Goal: Task Accomplishment & Management: Manage account settings

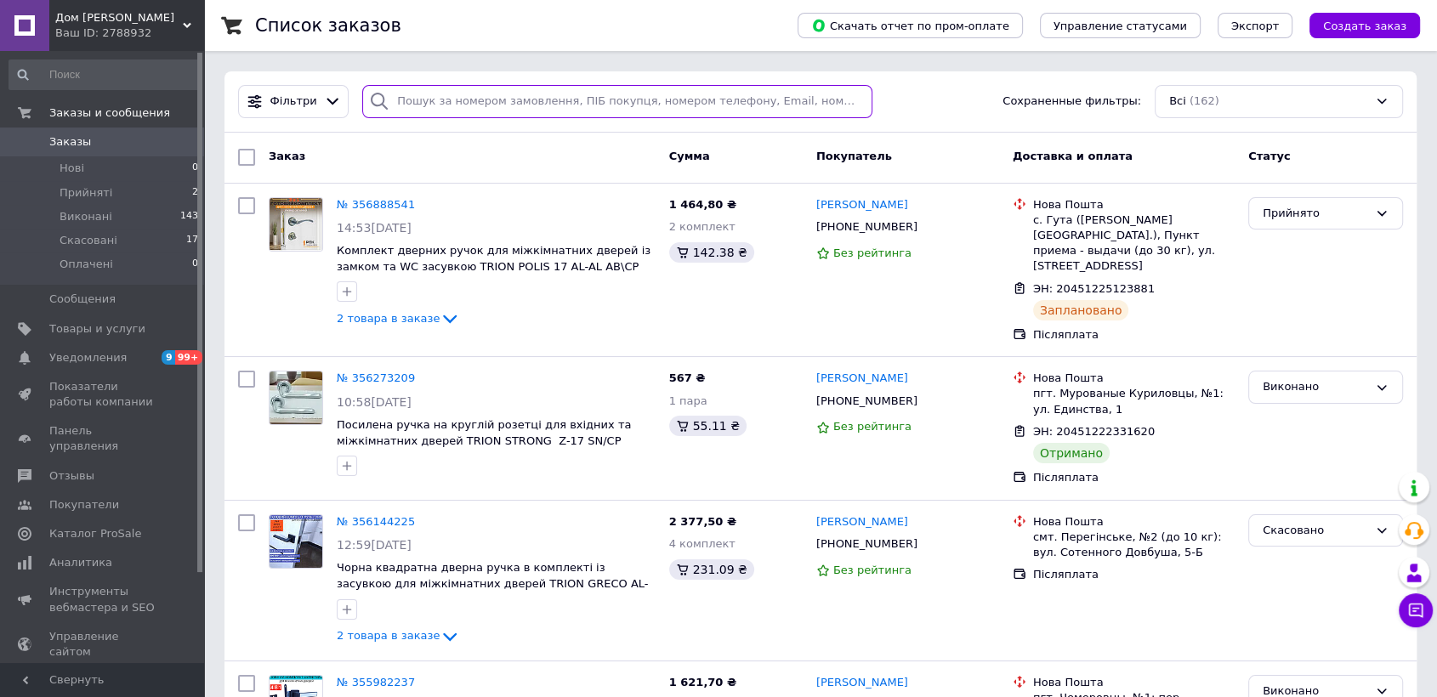
click at [490, 105] on input "search" at bounding box center [617, 101] width 510 height 33
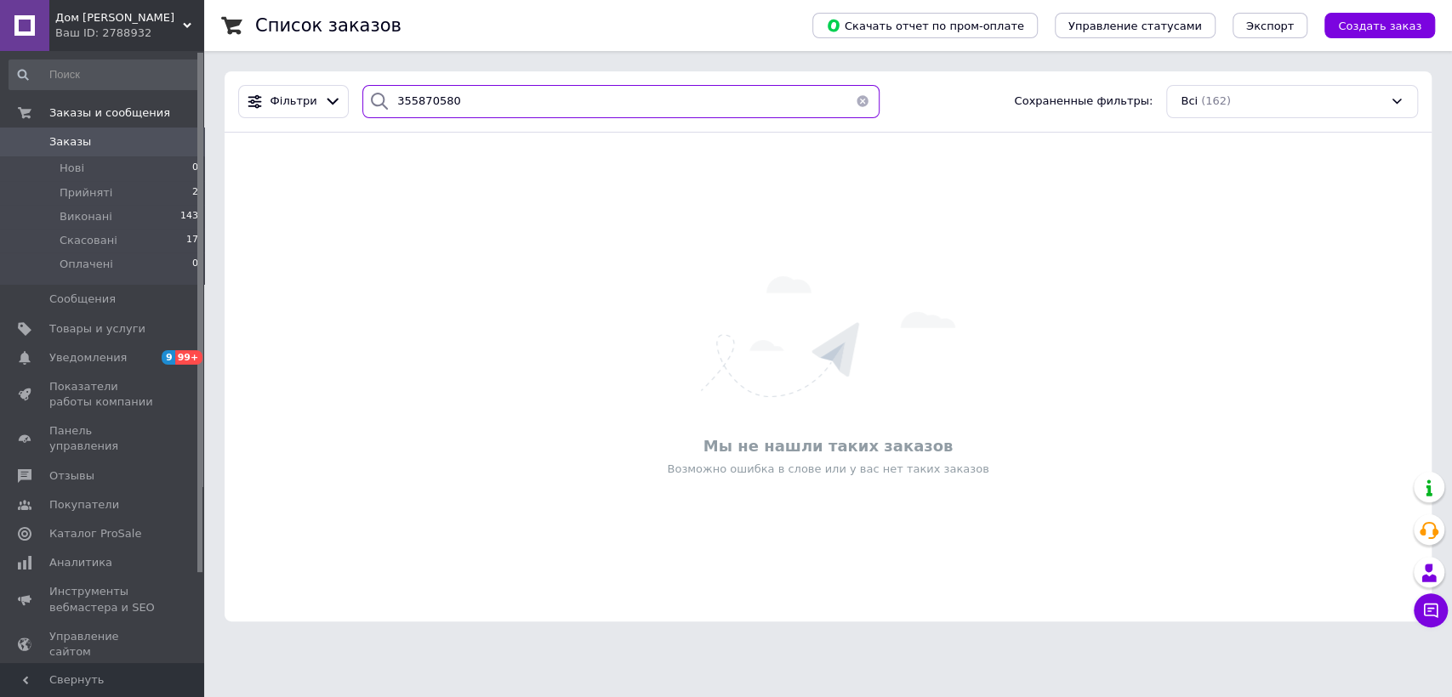
drag, startPoint x: 463, startPoint y: 101, endPoint x: 321, endPoint y: 123, distance: 142.9
click at [321, 123] on div "Фільтри 355870580 Сохраненные фильтры: Всі (162)" at bounding box center [827, 101] width 1207 height 61
type input "355870580"
click at [187, 22] on icon at bounding box center [187, 25] width 9 height 9
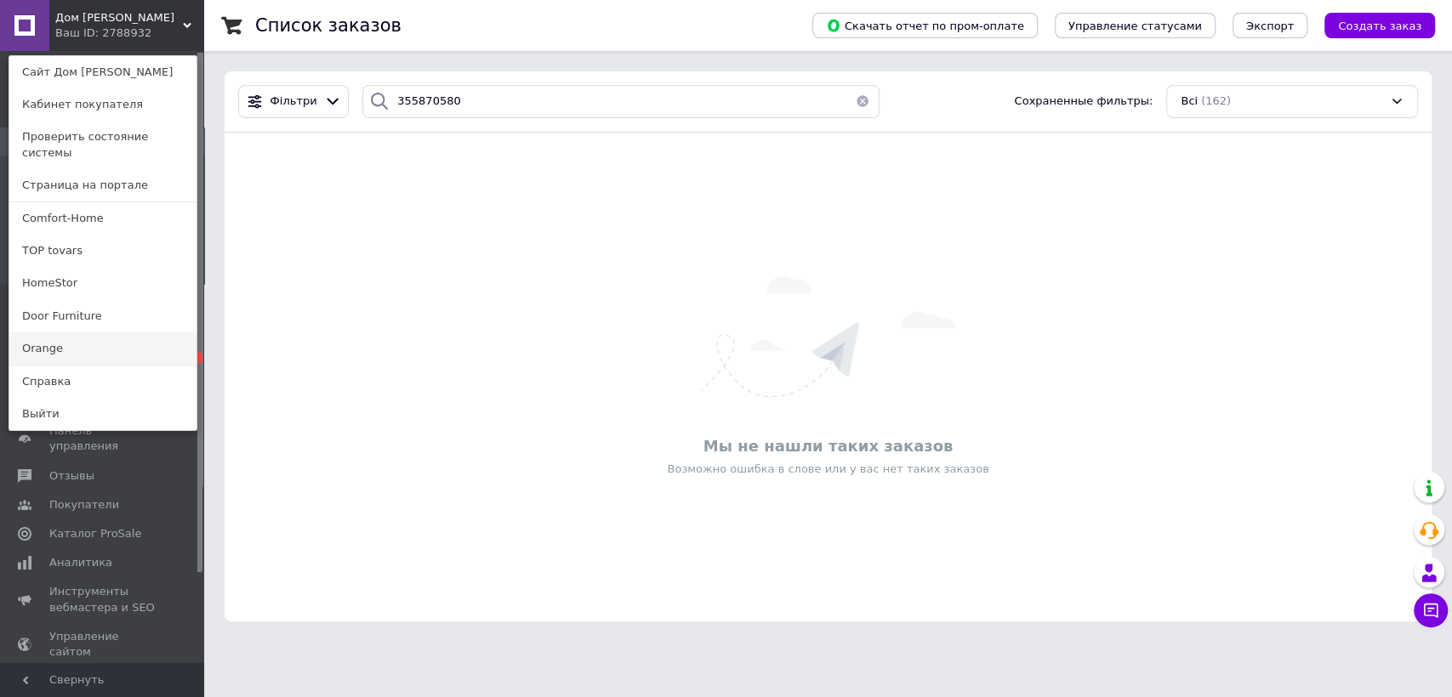
click at [43, 340] on link "Orange" at bounding box center [102, 348] width 187 height 32
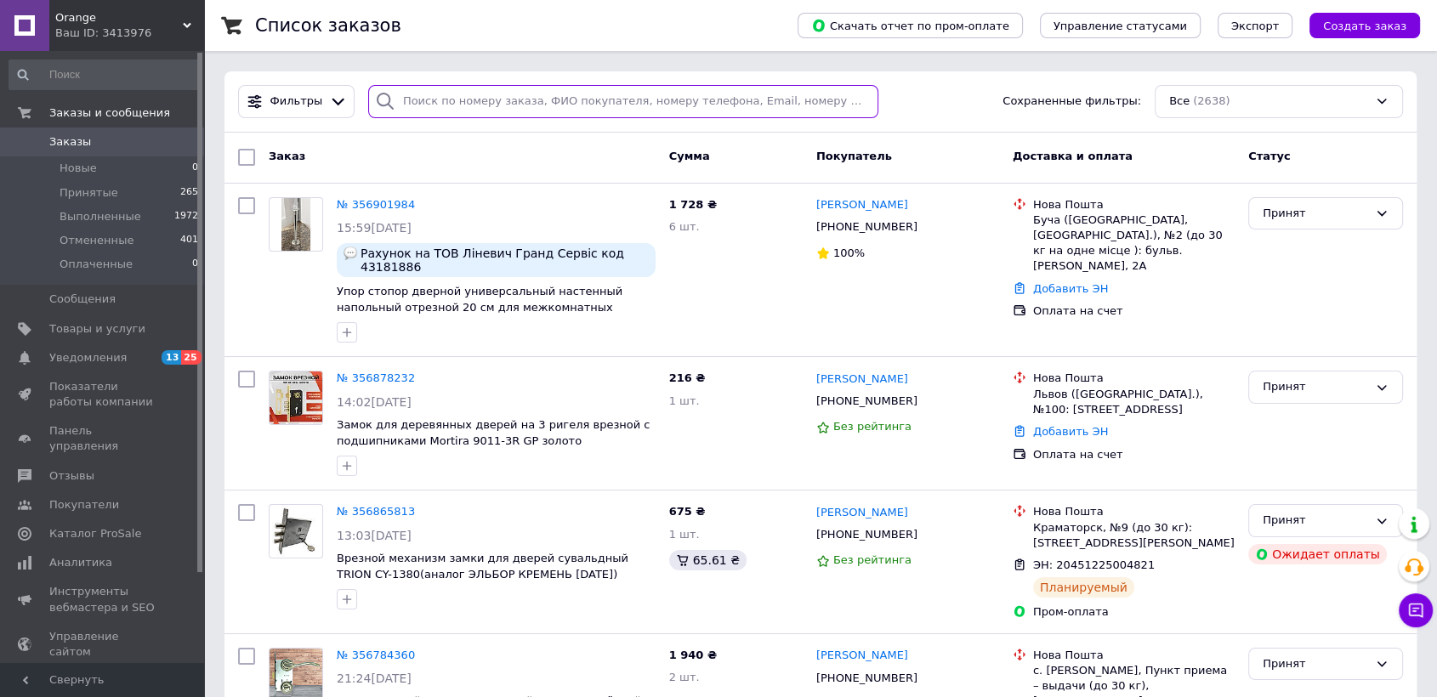
click at [487, 108] on input "search" at bounding box center [623, 101] width 510 height 33
paste input "355870580"
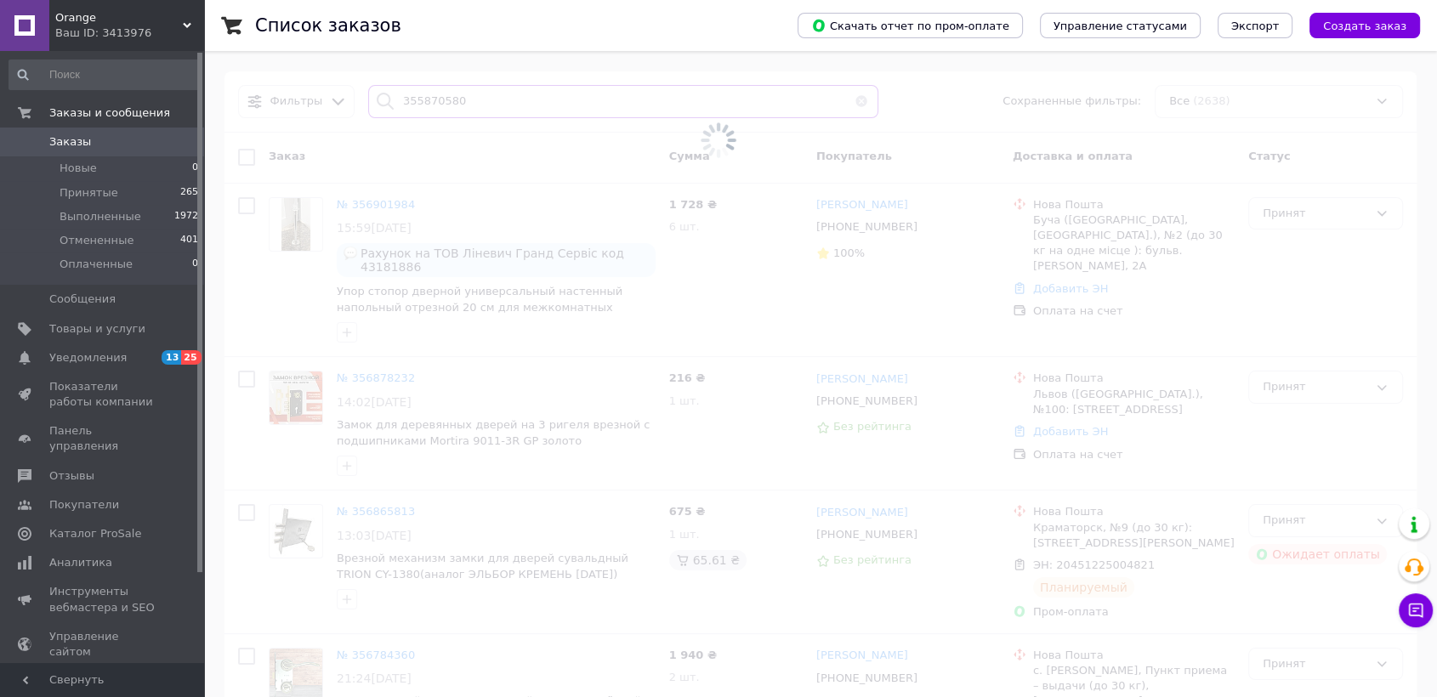
type input "355870580"
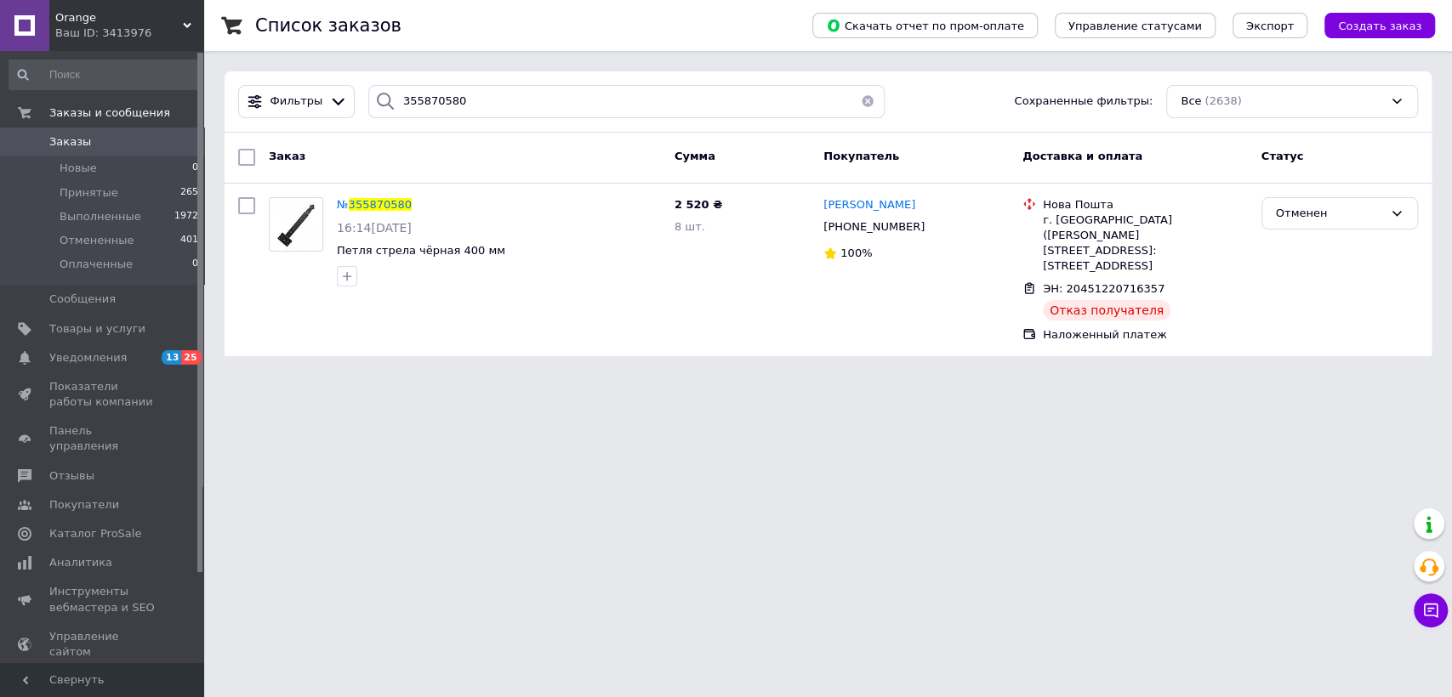
click at [68, 140] on span "Заказы" at bounding box center [70, 141] width 42 height 15
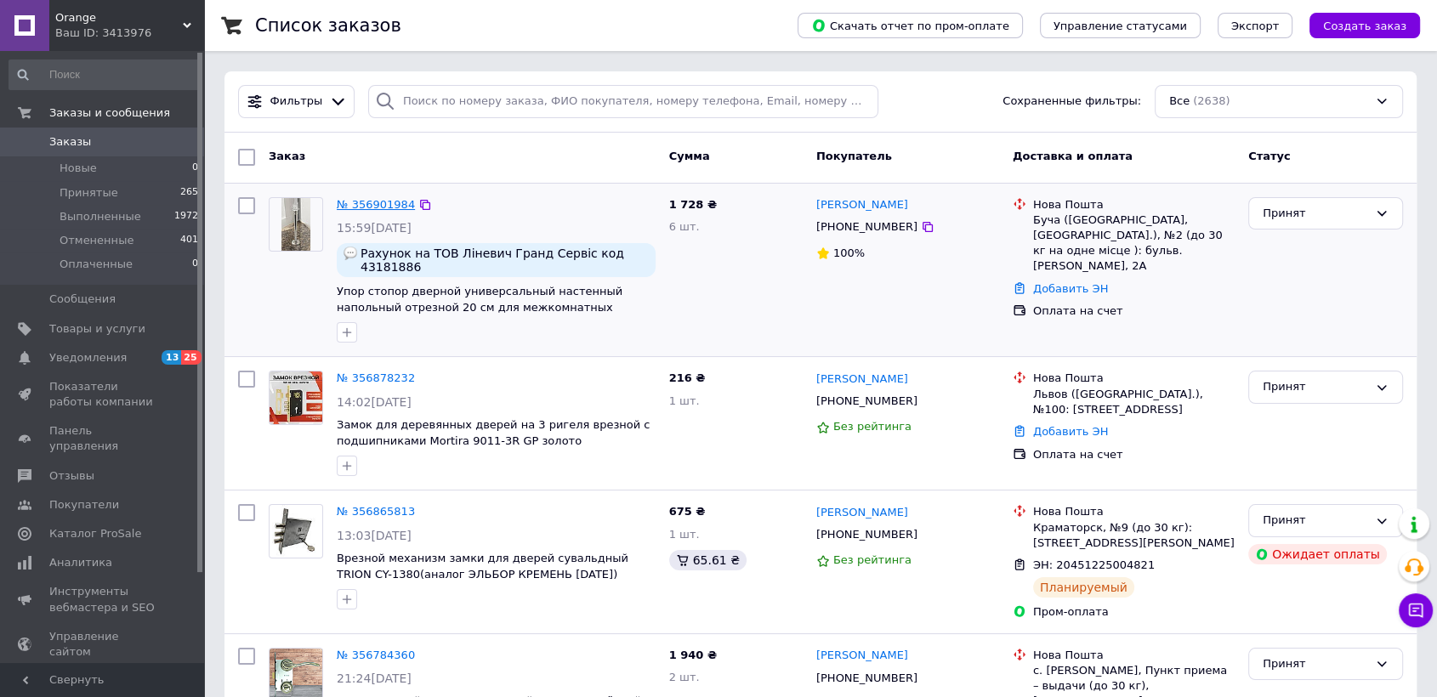
click at [382, 205] on link "№ 356901984" at bounding box center [376, 204] width 78 height 13
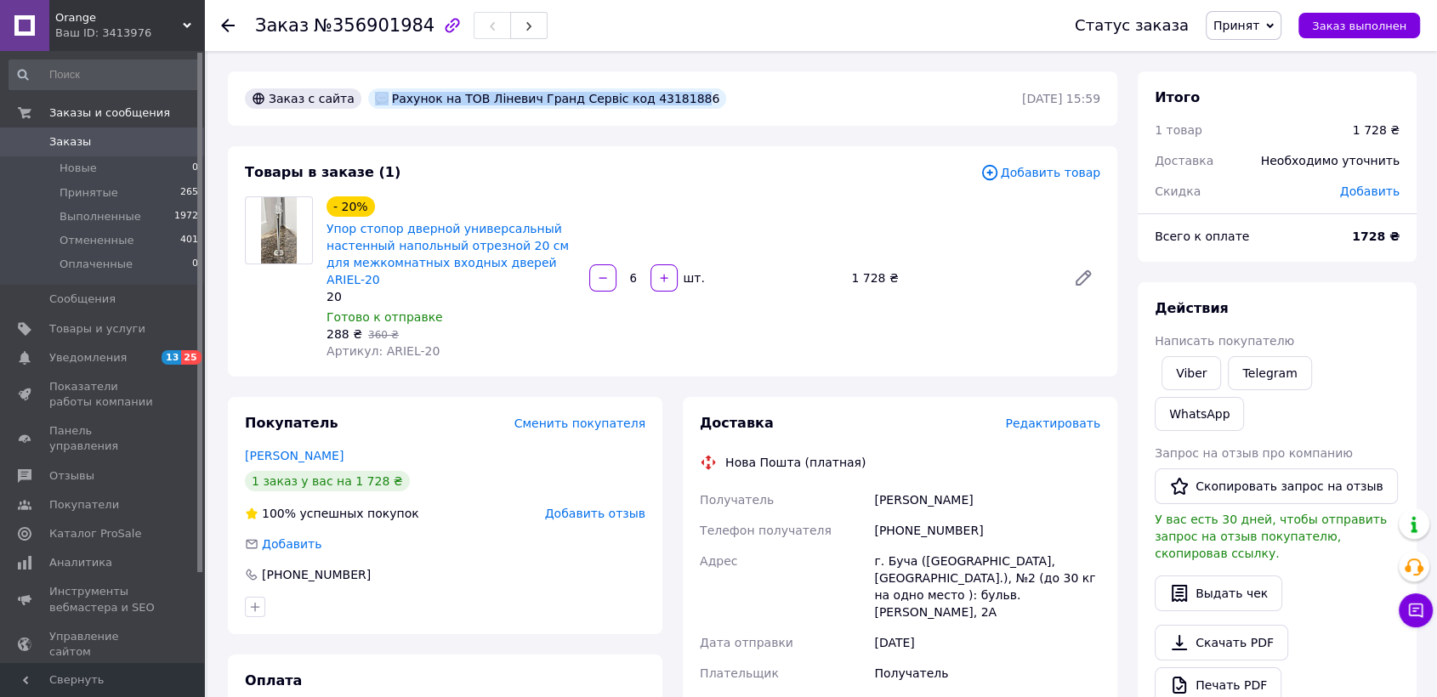
drag, startPoint x: 664, startPoint y: 96, endPoint x: 656, endPoint y: 95, distance: 8.5
click at [656, 95] on div "Рахунок на ТОВ Ліневич Гранд Сервіс код 43181886" at bounding box center [547, 98] width 359 height 20
click at [664, 97] on div "Рахунок на ТОВ Ліневич Гранд Сервіс код 43181886" at bounding box center [547, 98] width 359 height 20
click at [662, 97] on div "Рахунок на ТОВ Ліневич Гранд Сервіс код 43181886" at bounding box center [547, 98] width 359 height 20
click at [666, 105] on div "Рахунок на ТОВ Ліневич Гранд Сервіс код 43181886" at bounding box center [548, 98] width 366 height 27
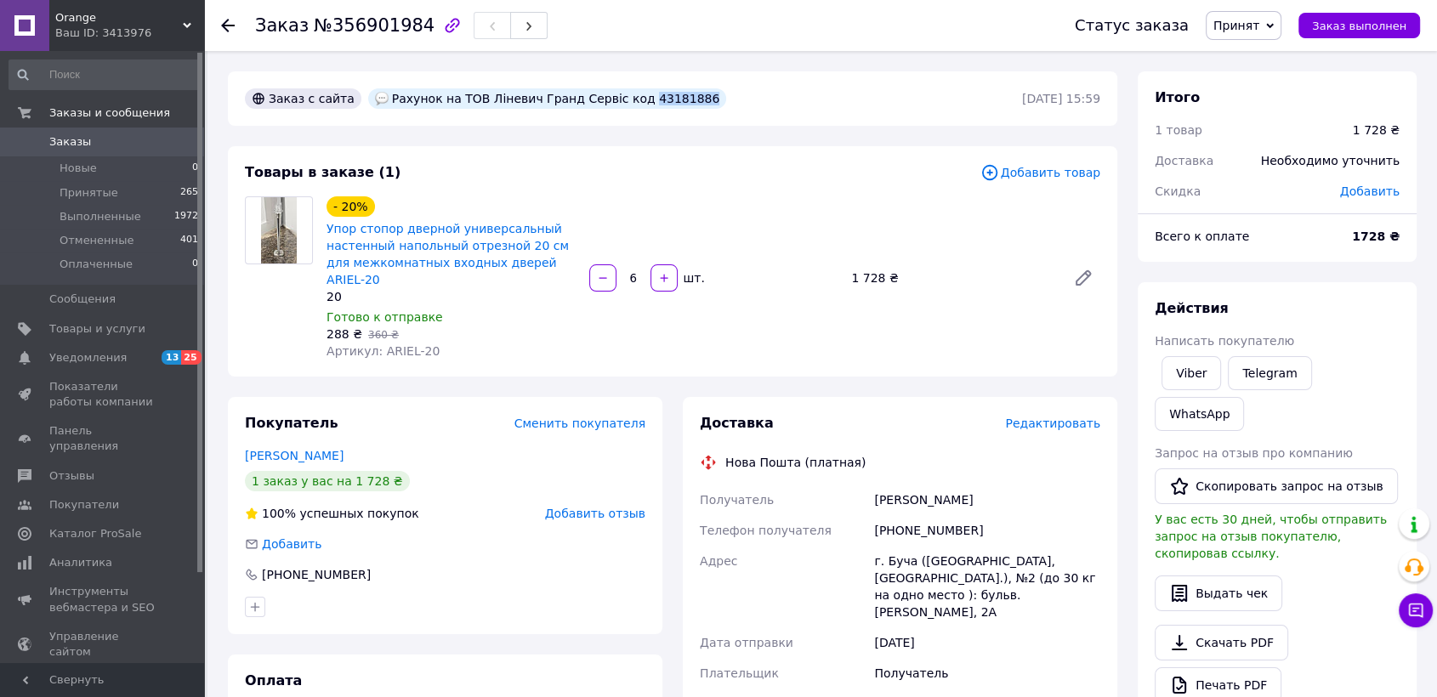
drag, startPoint x: 609, startPoint y: 99, endPoint x: 689, endPoint y: 111, distance: 80.8
click at [689, 111] on div "Заказ с сайта Рахунок на ТОВ Ліневич Гранд Сервіс код 43181886" at bounding box center [631, 98] width 781 height 27
copy div "43181886"
click at [472, 122] on div "Заказ с сайта Рахунок на ТОВ Ліневич Гранд Сервіс код 43181886 12.08.2025 | 15:…" at bounding box center [672, 98] width 889 height 54
drag, startPoint x: 612, startPoint y: 97, endPoint x: 661, endPoint y: 99, distance: 48.5
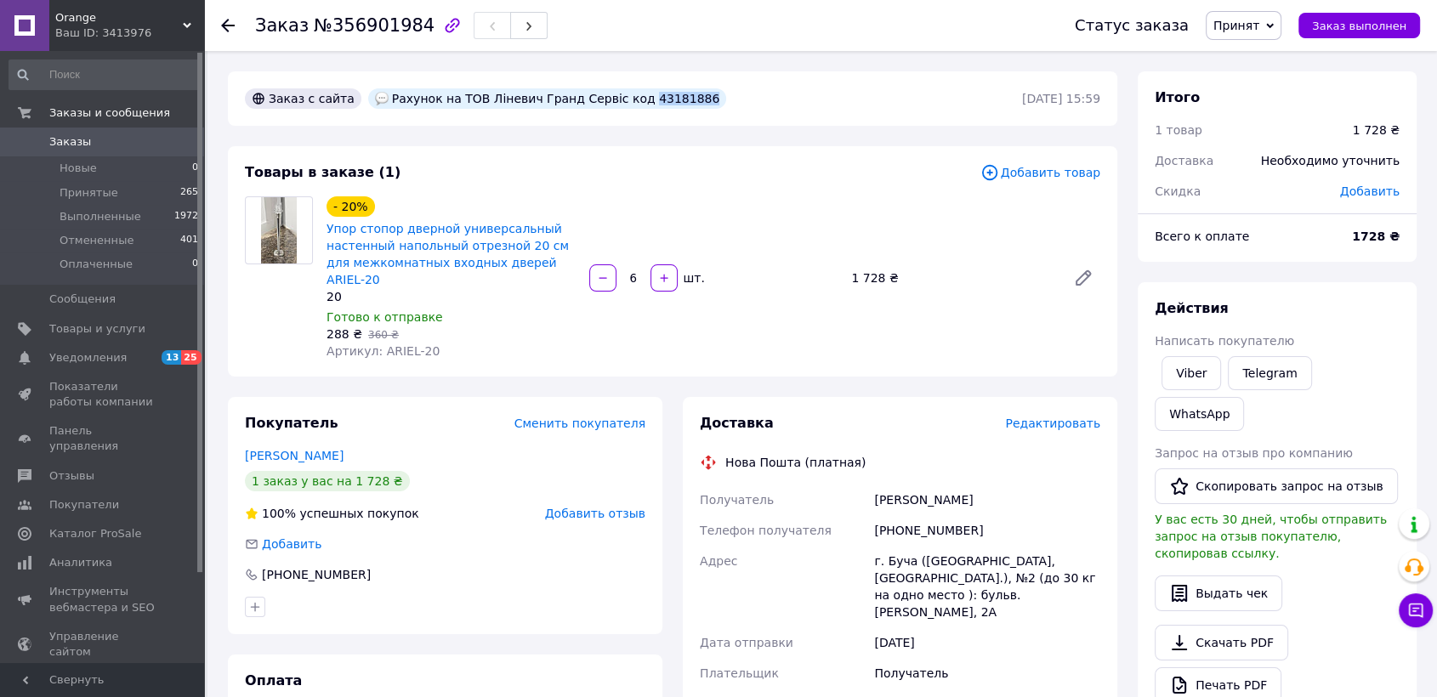
click at [661, 99] on div "Рахунок на ТОВ Ліневич Гранд Сервіс код 43181886" at bounding box center [547, 98] width 359 height 20
copy div "43181886"
click at [95, 139] on span "Заказы" at bounding box center [103, 141] width 108 height 15
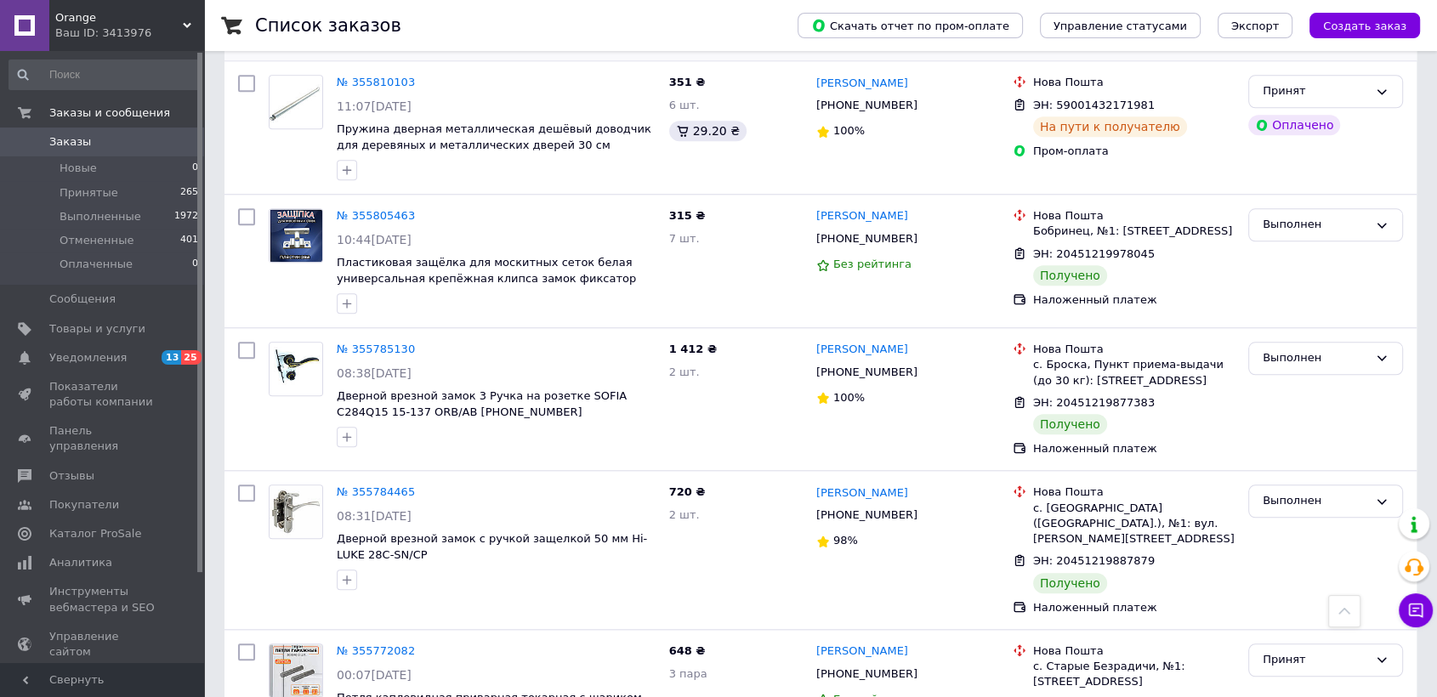
scroll to position [8125, 0]
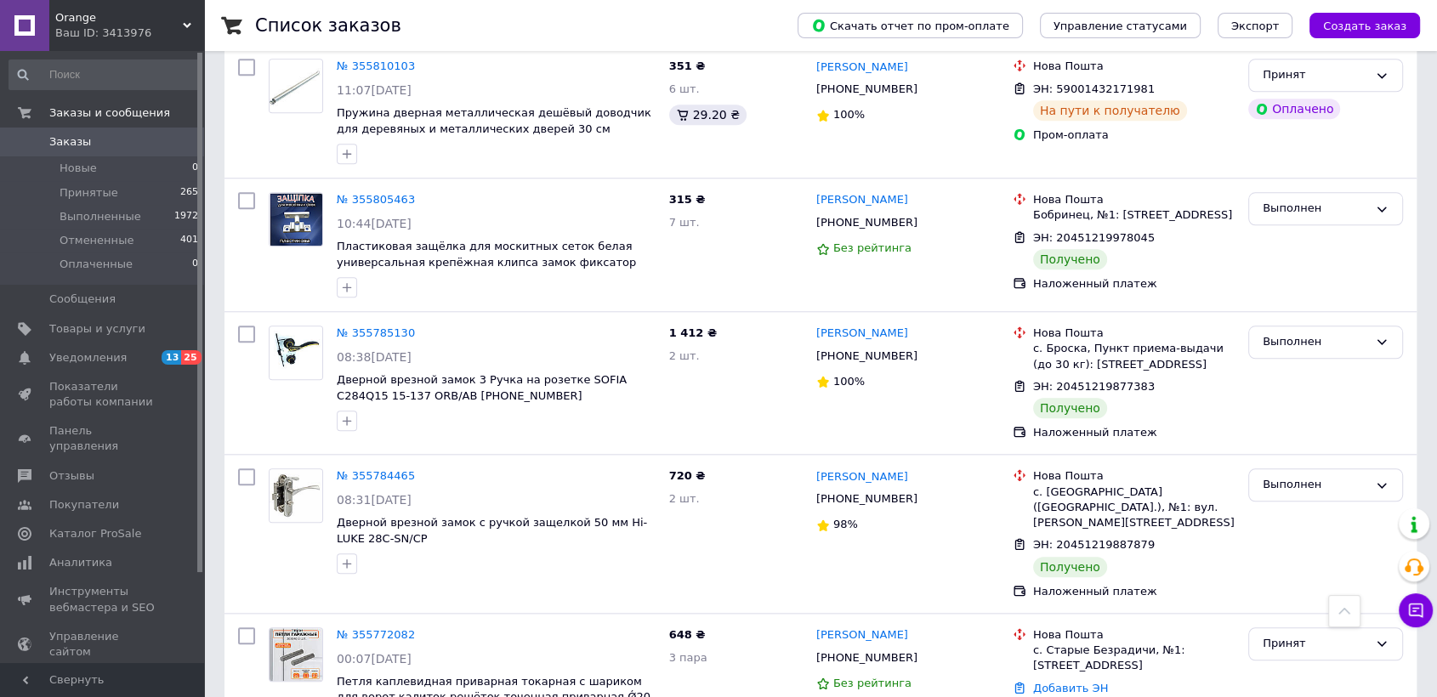
click at [178, 22] on span "Orange" at bounding box center [119, 17] width 128 height 15
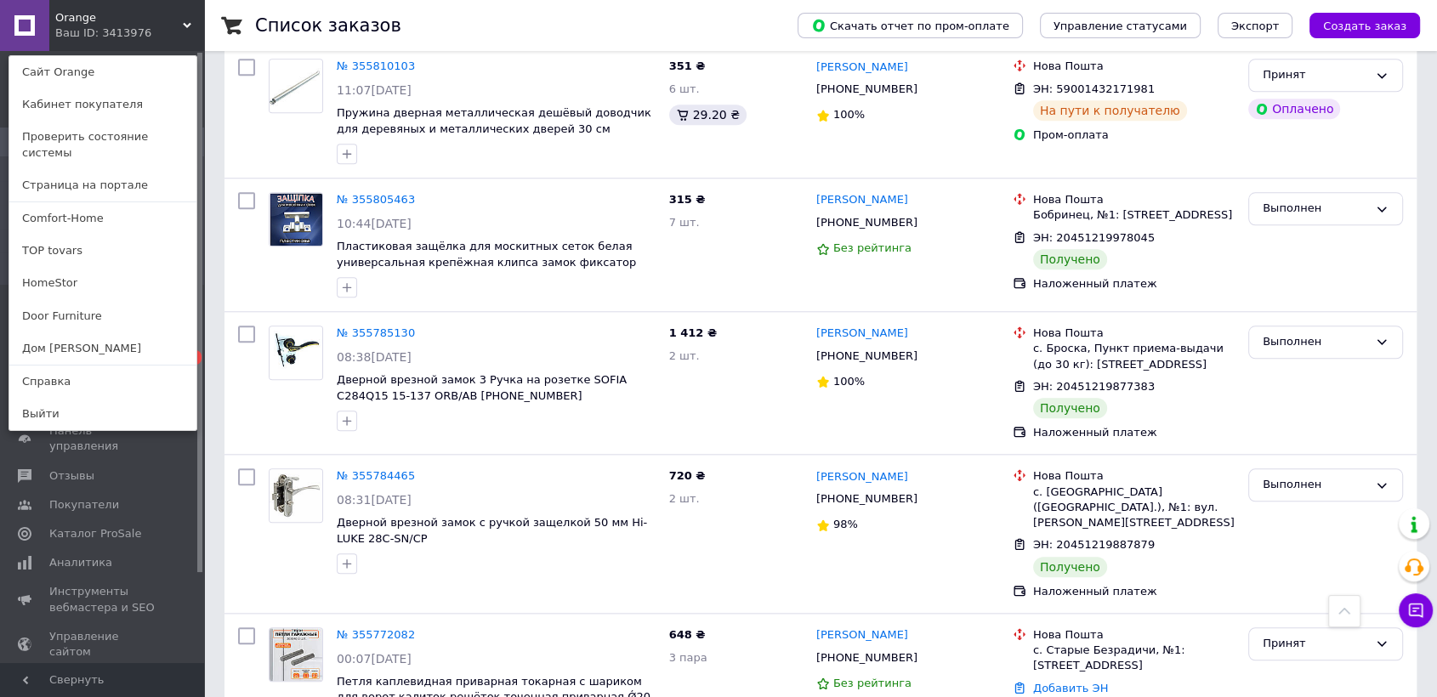
click at [48, 332] on link "Дом [PERSON_NAME]" at bounding box center [102, 348] width 187 height 32
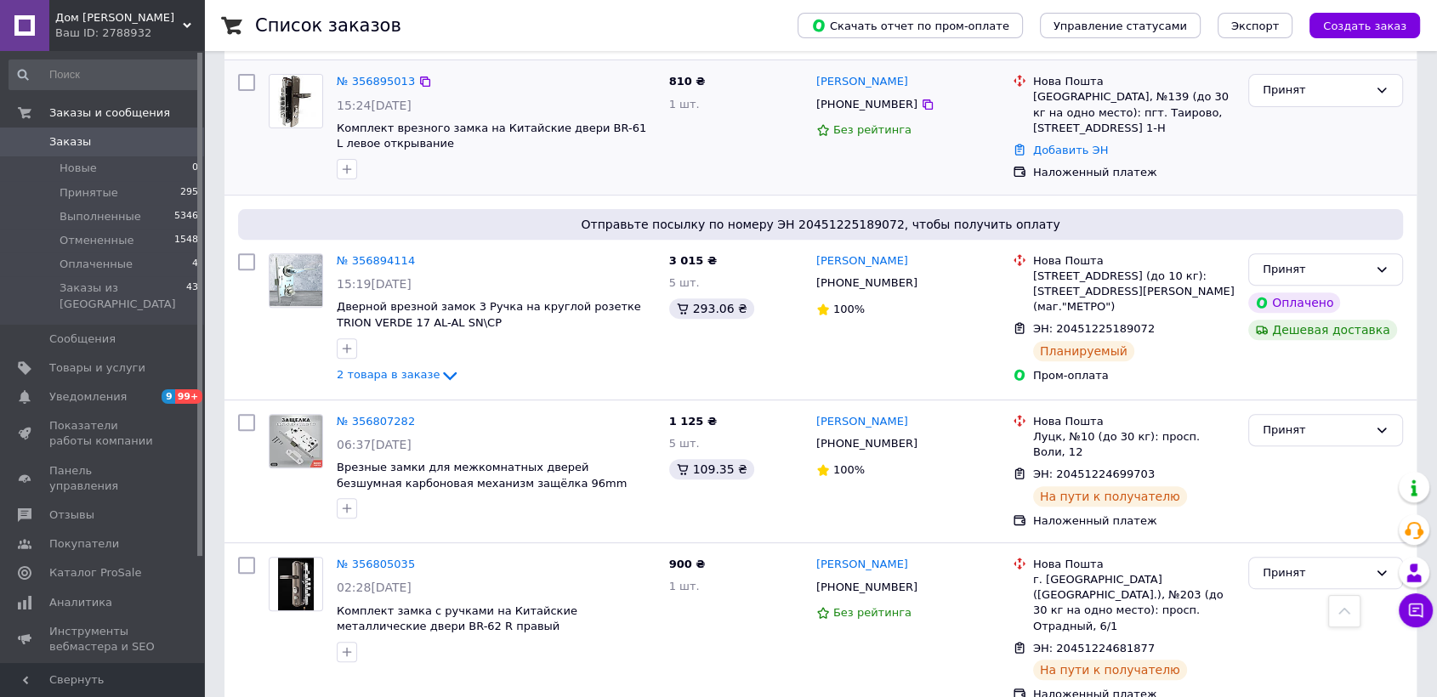
scroll to position [566, 0]
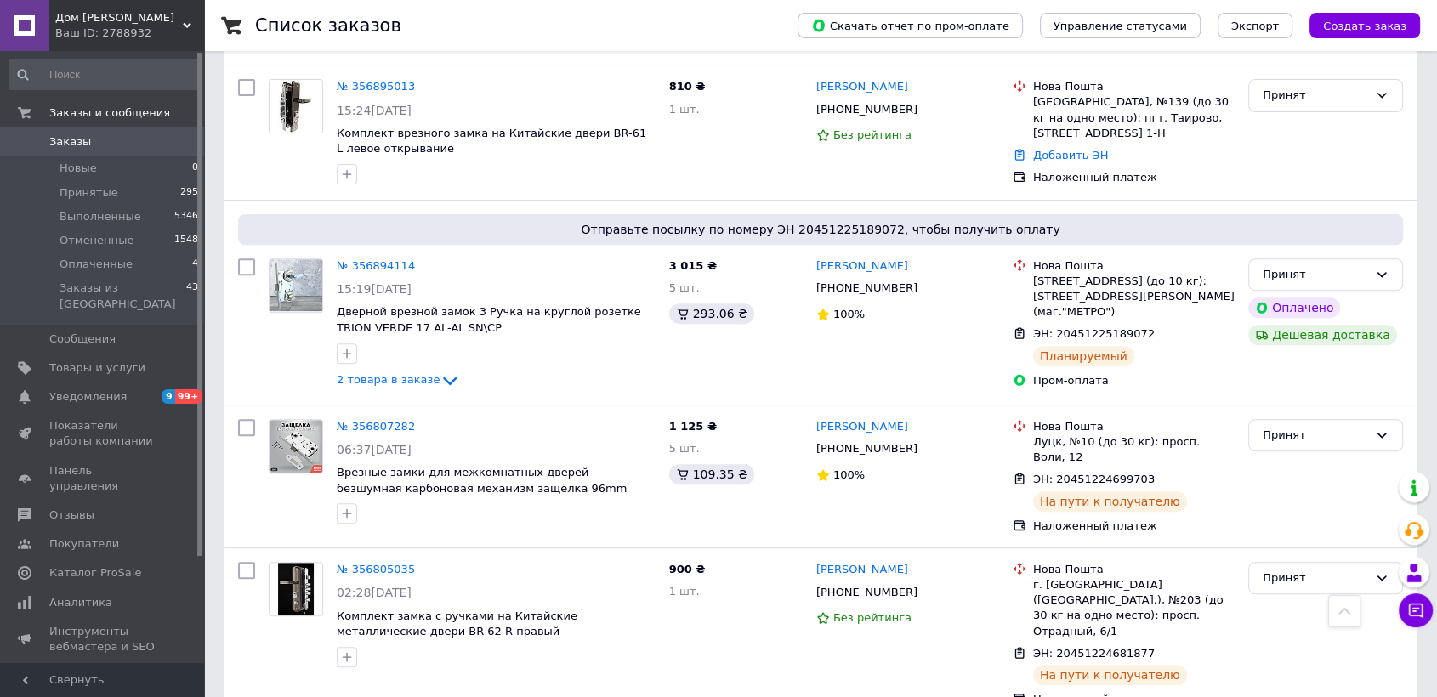
click at [184, 27] on icon at bounding box center [187, 25] width 9 height 9
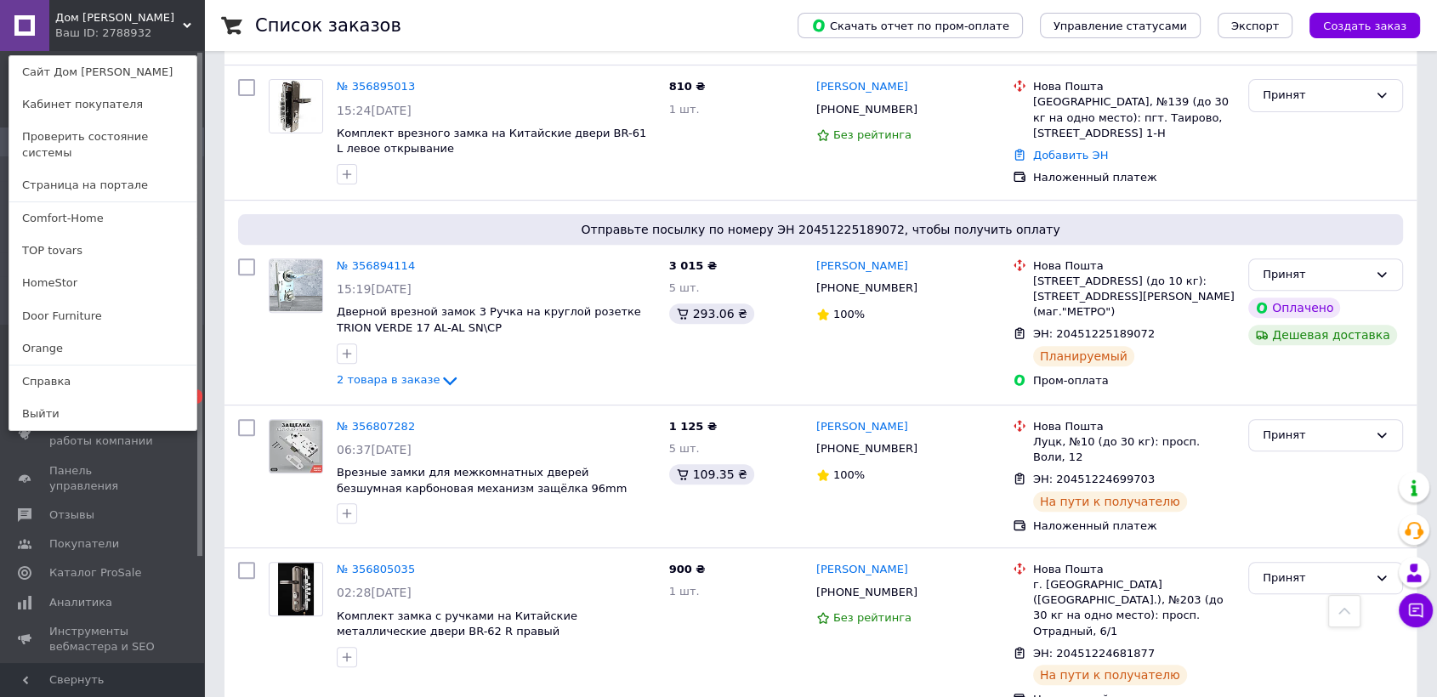
click at [56, 300] on link "Door Furniture" at bounding box center [102, 316] width 187 height 32
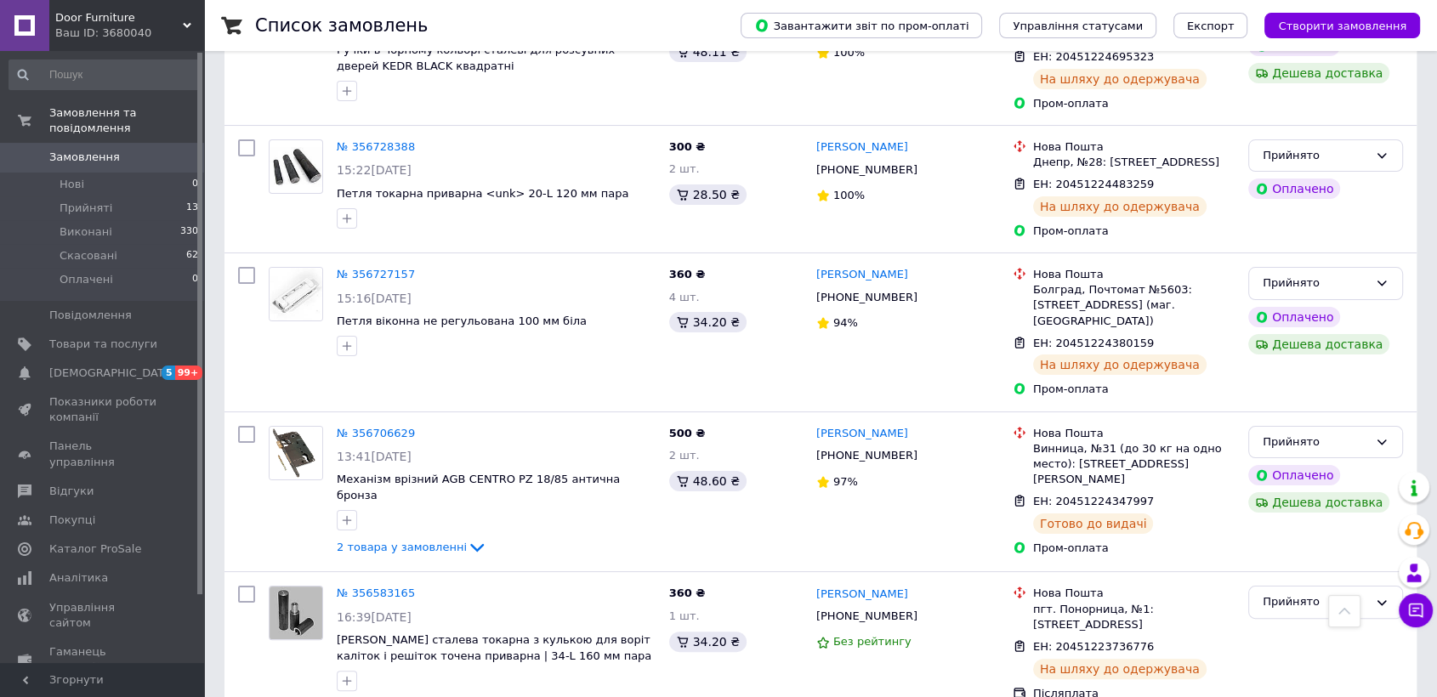
scroll to position [189, 0]
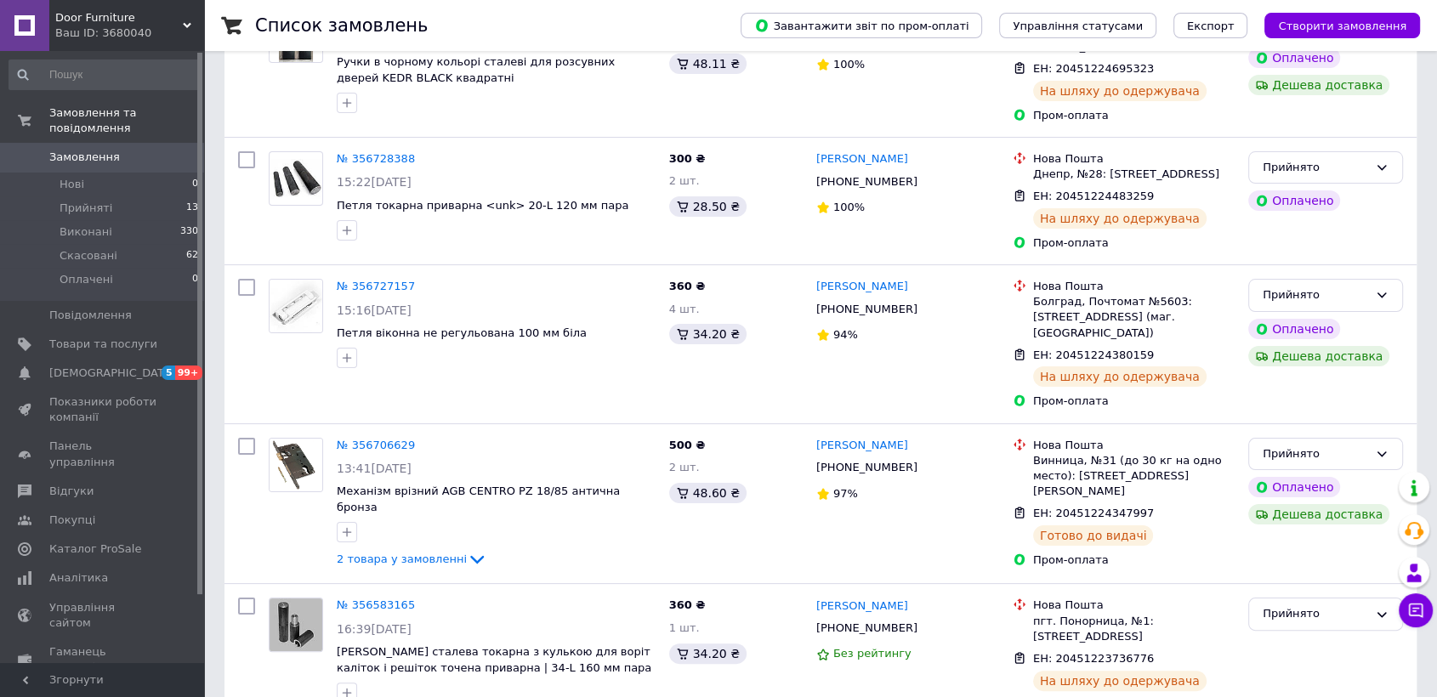
click at [189, 29] on icon at bounding box center [187, 25] width 9 height 9
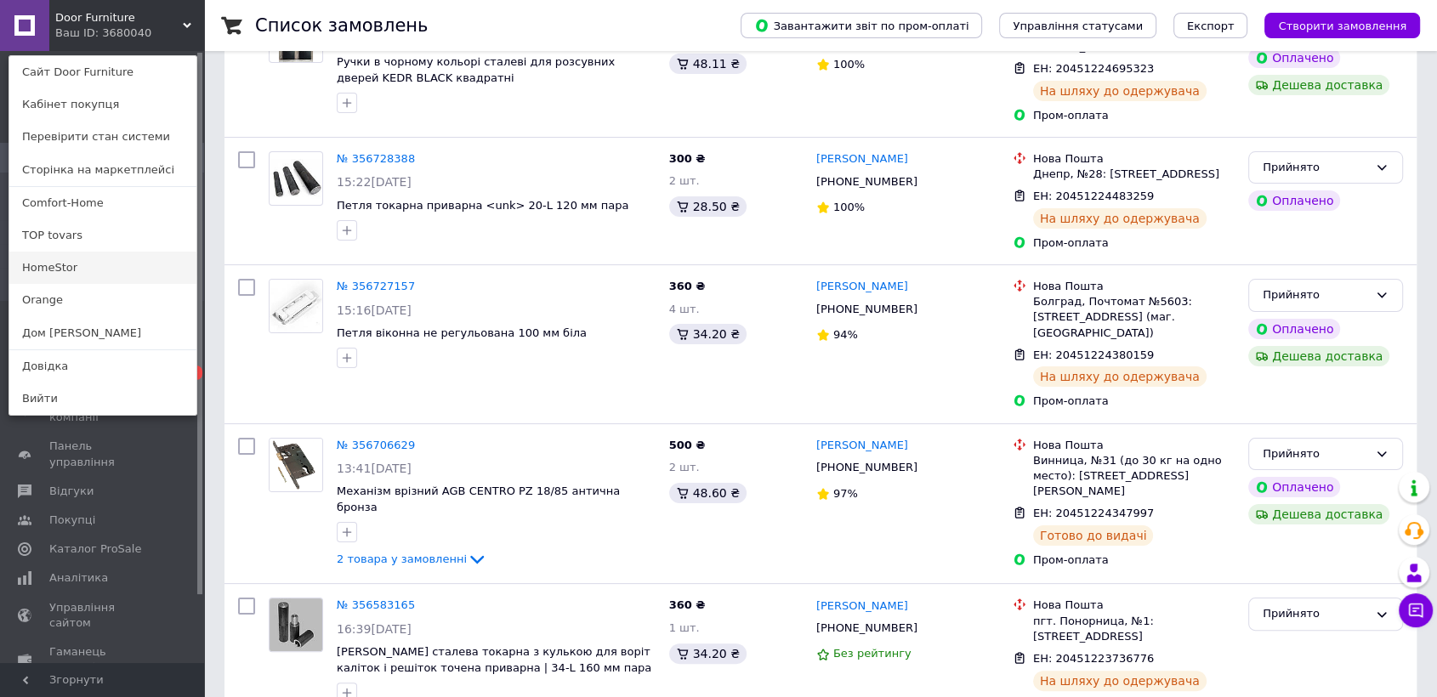
click at [54, 267] on link "HomeStor" at bounding box center [102, 268] width 187 height 32
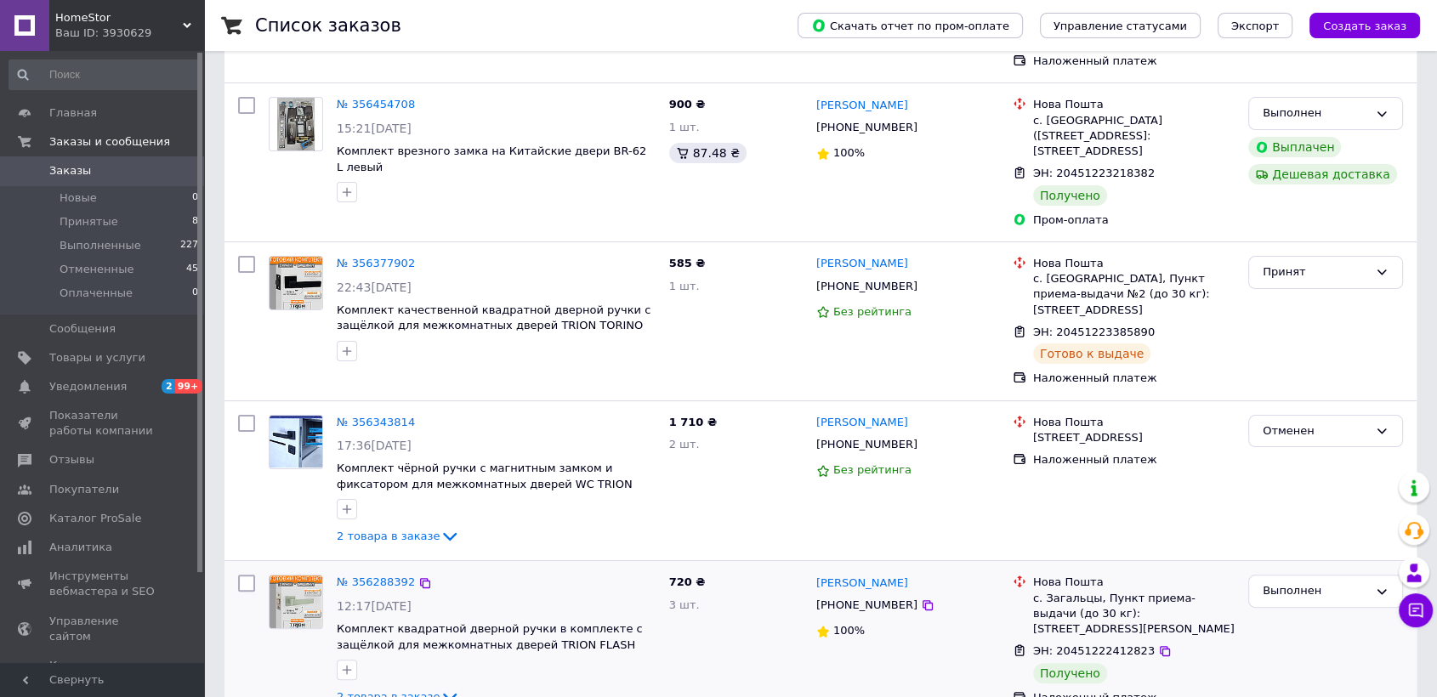
scroll to position [378, 0]
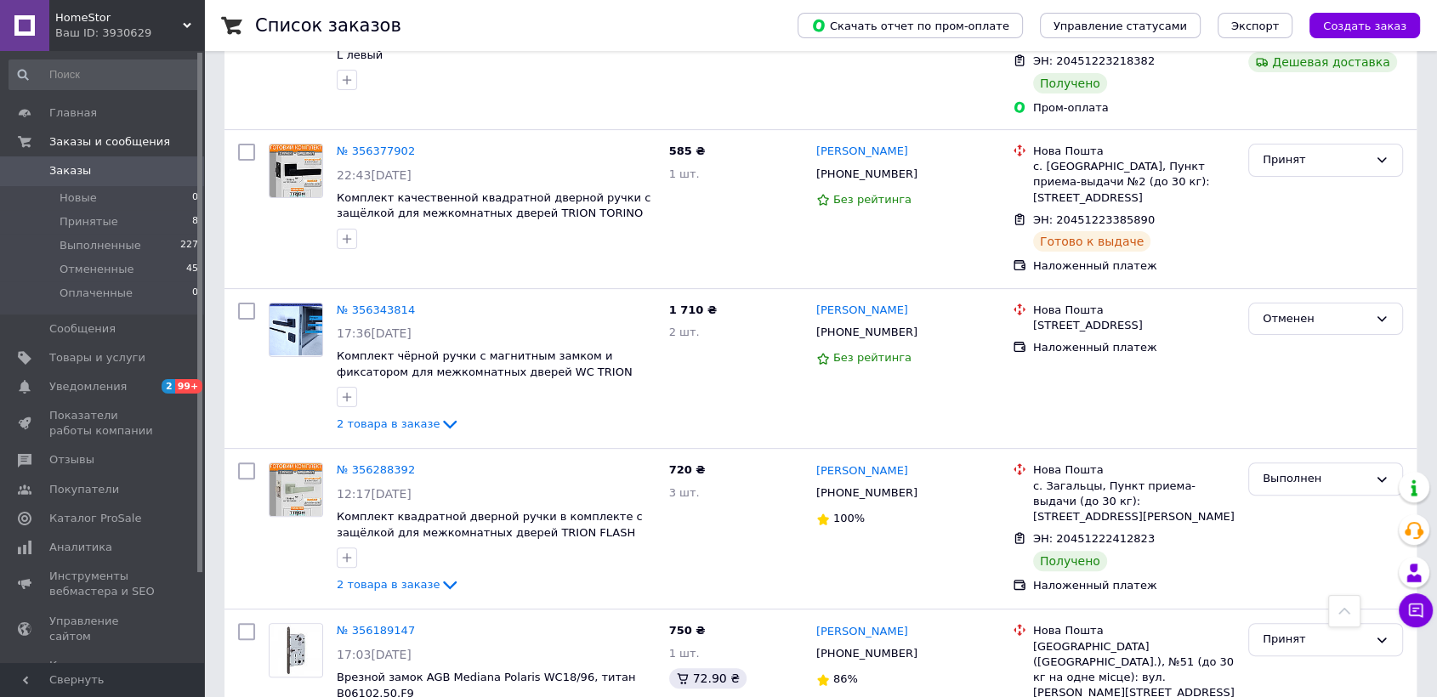
click at [181, 26] on div "HomeStor Ваш ID: 3930629 Сайт HomeStor Кабинет покупателя Проверить состояние с…" at bounding box center [102, 25] width 204 height 51
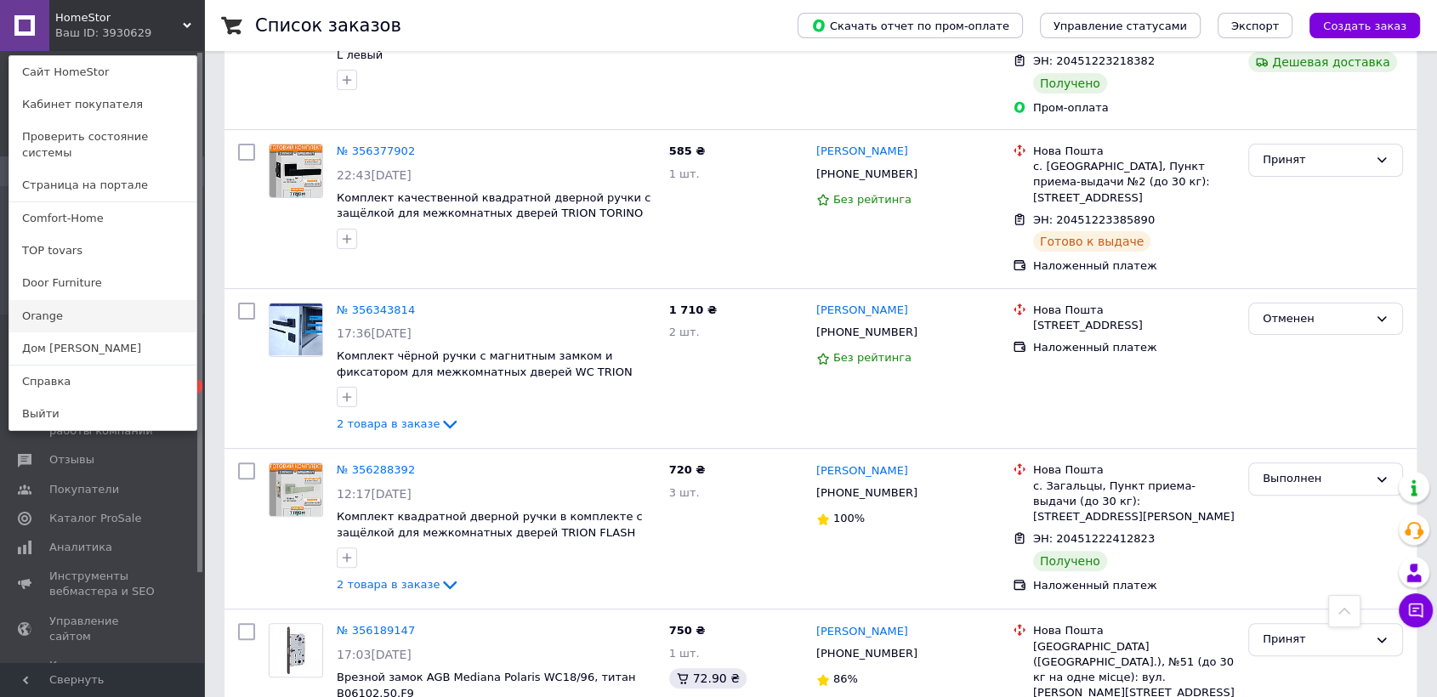
click at [60, 300] on link "Orange" at bounding box center [102, 316] width 187 height 32
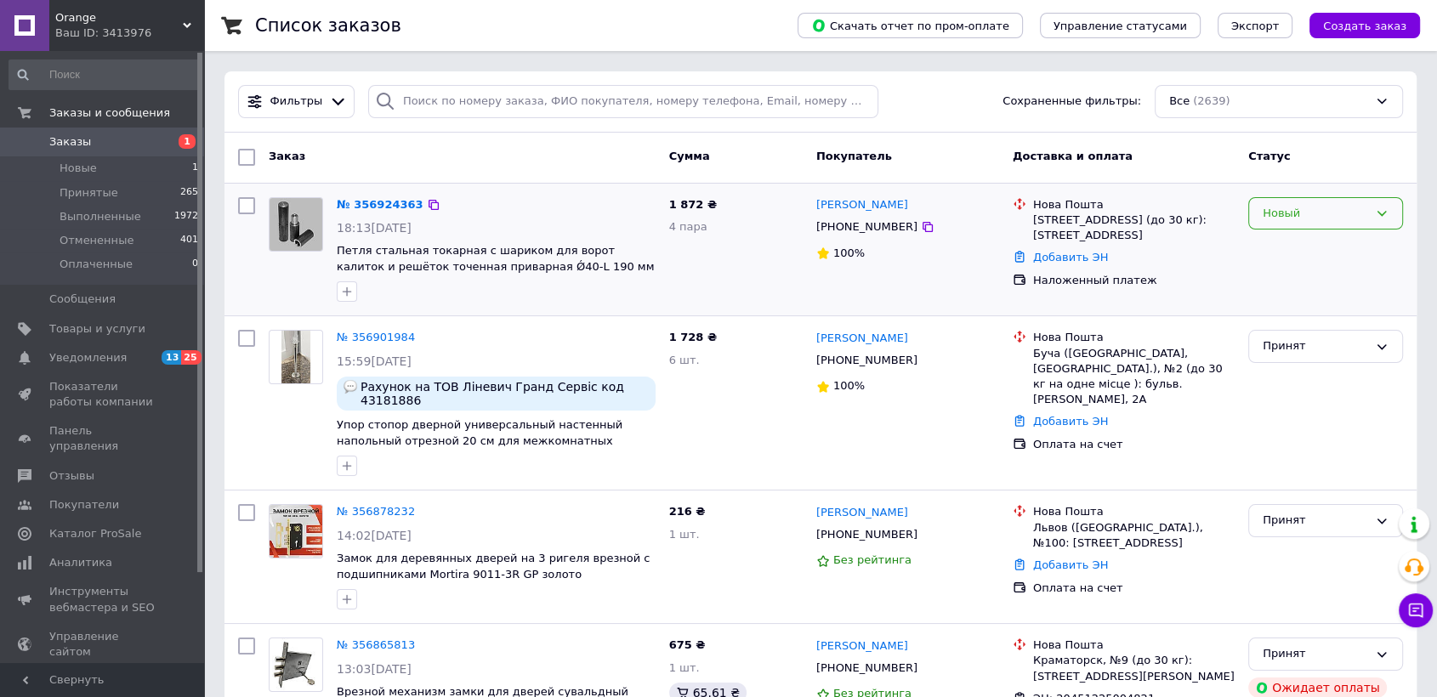
click at [1286, 213] on div "Новый" at bounding box center [1315, 214] width 105 height 18
click at [1276, 250] on li "Принят" at bounding box center [1325, 248] width 153 height 31
click at [358, 206] on link "№ 356924363" at bounding box center [376, 204] width 78 height 13
